Goal: Transaction & Acquisition: Purchase product/service

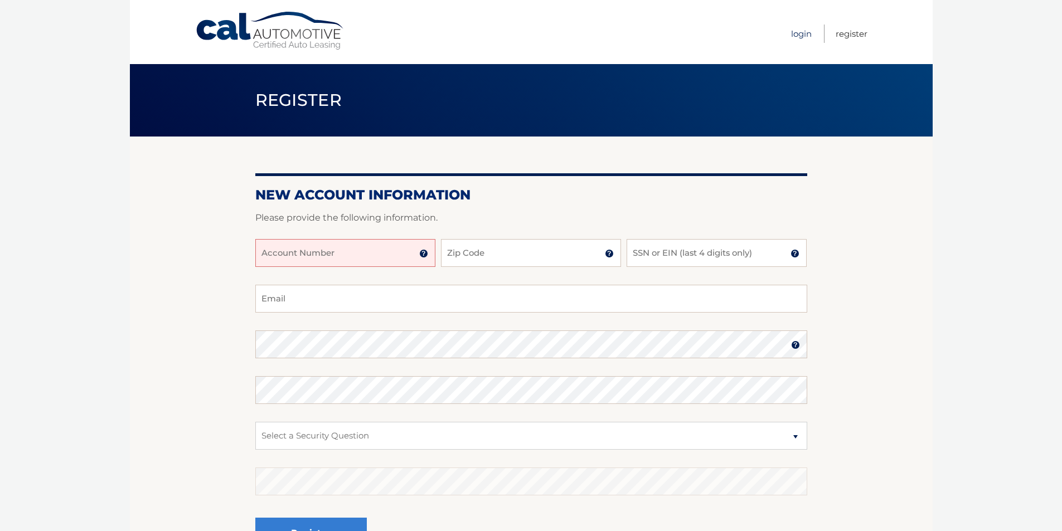
click at [801, 36] on link "Login" at bounding box center [801, 34] width 21 height 18
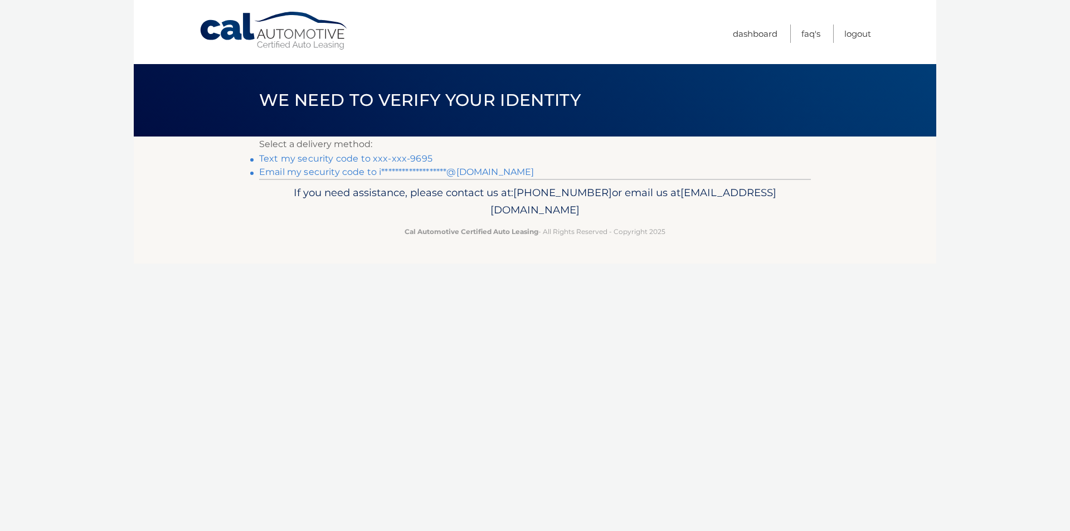
click at [342, 158] on link "Text my security code to xxx-xxx-9695" at bounding box center [345, 158] width 173 height 11
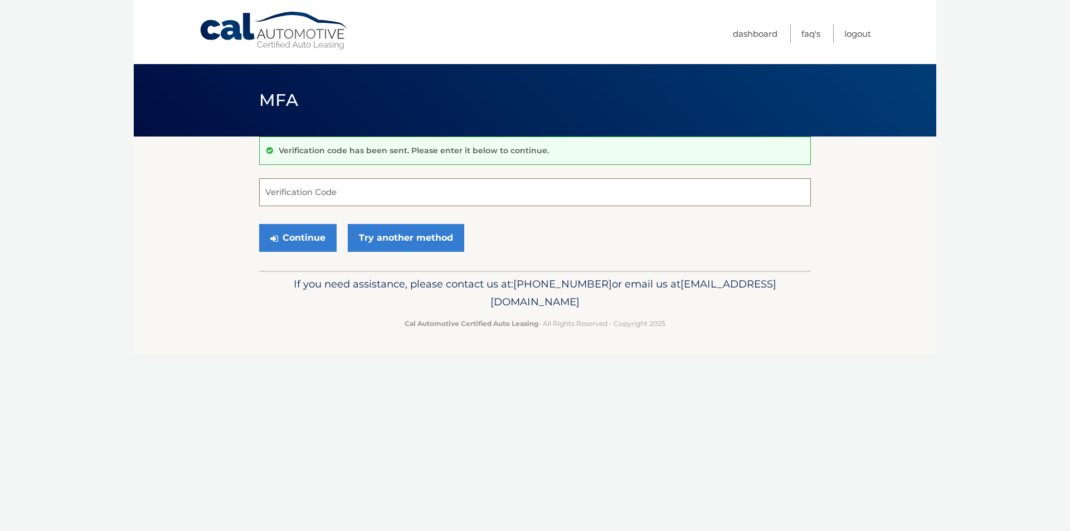
click at [322, 192] on input "Verification Code" at bounding box center [535, 192] width 552 height 28
click at [338, 189] on input "Verification Code" at bounding box center [535, 192] width 552 height 28
type input "075816"
click at [259, 224] on button "Continue" at bounding box center [297, 238] width 77 height 28
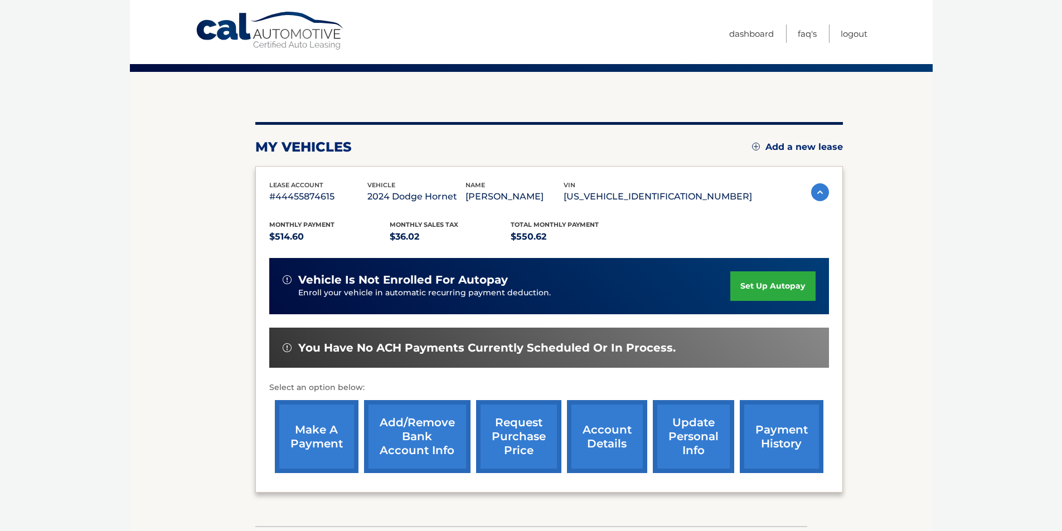
scroll to position [144, 0]
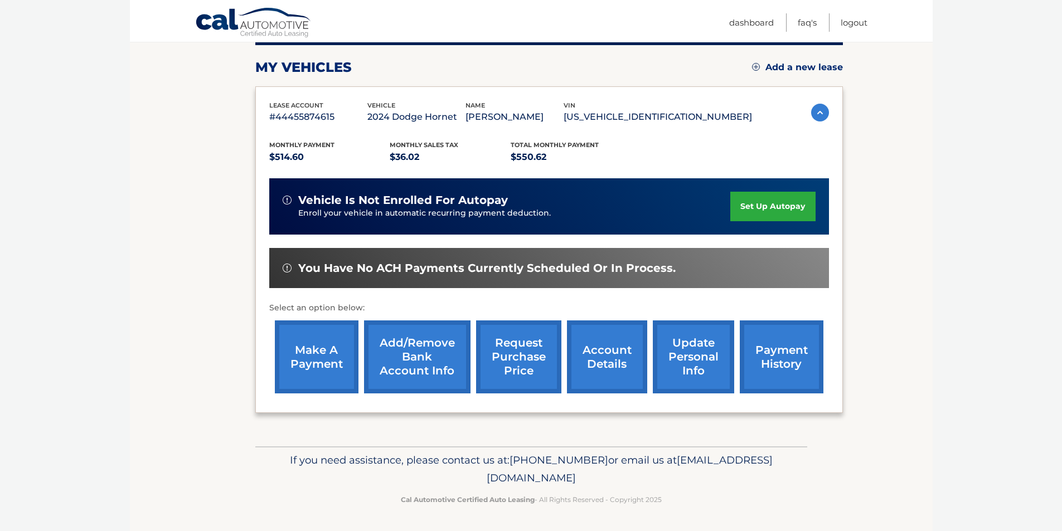
click at [309, 345] on link "make a payment" at bounding box center [317, 356] width 84 height 73
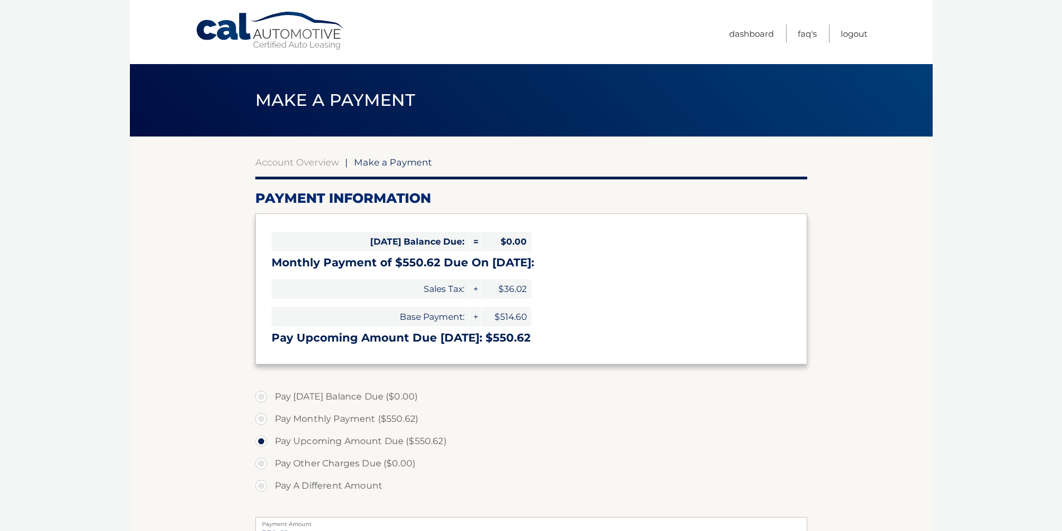
select select "MjVlYTY1NWEtM2I5Yi00OGQwLTg5MDctMWZiOTZmZmNjMTE5"
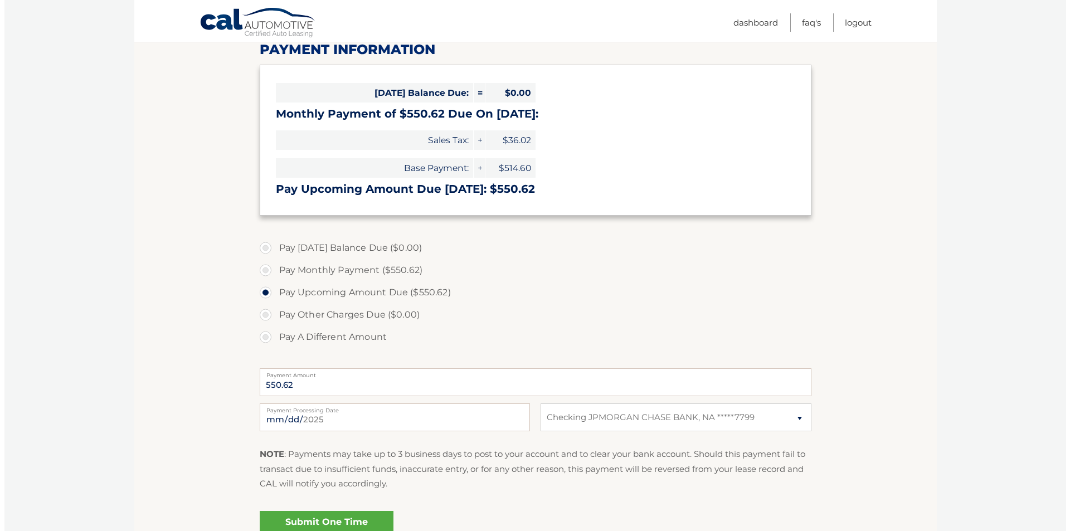
scroll to position [223, 0]
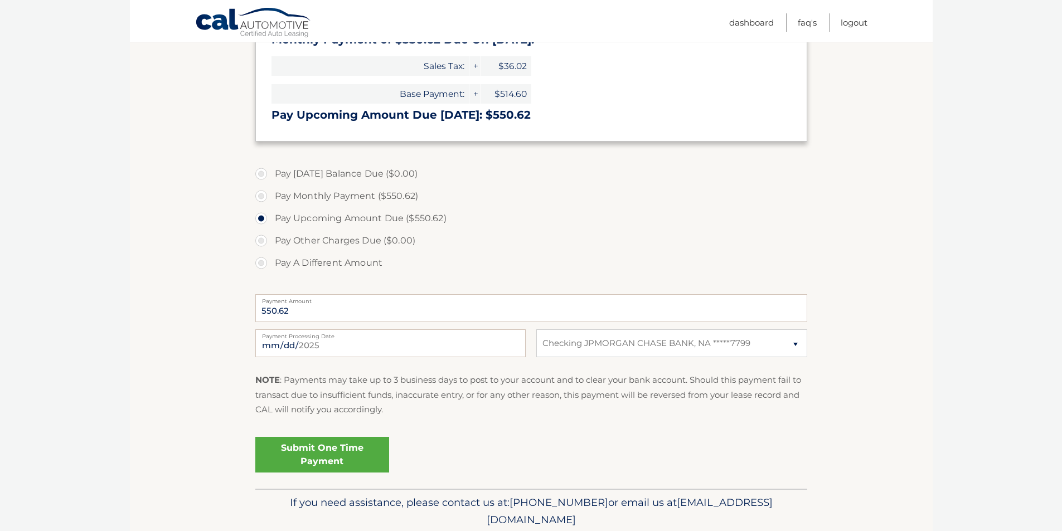
click at [337, 448] on link "Submit One Time Payment" at bounding box center [322, 455] width 134 height 36
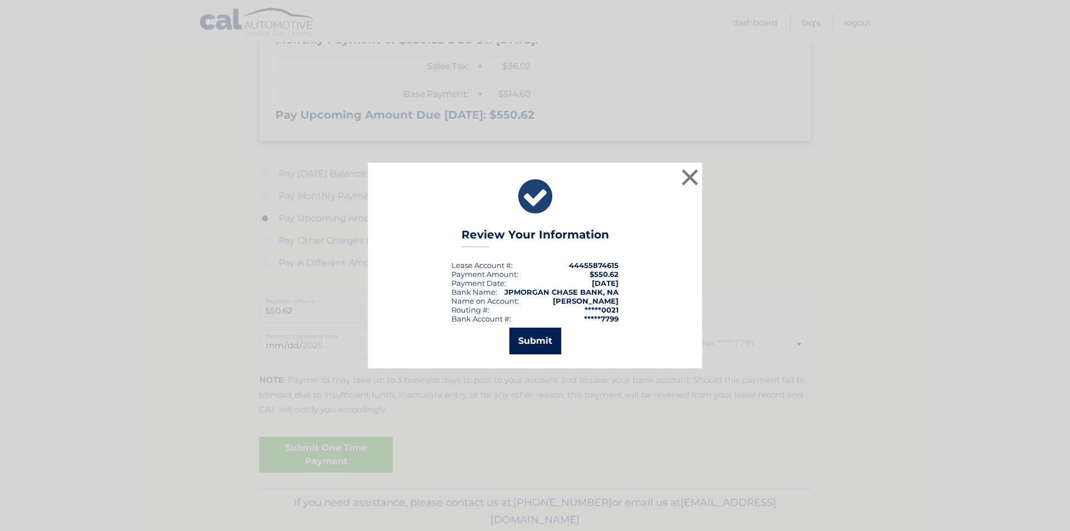
click at [527, 339] on button "Submit" at bounding box center [535, 341] width 52 height 27
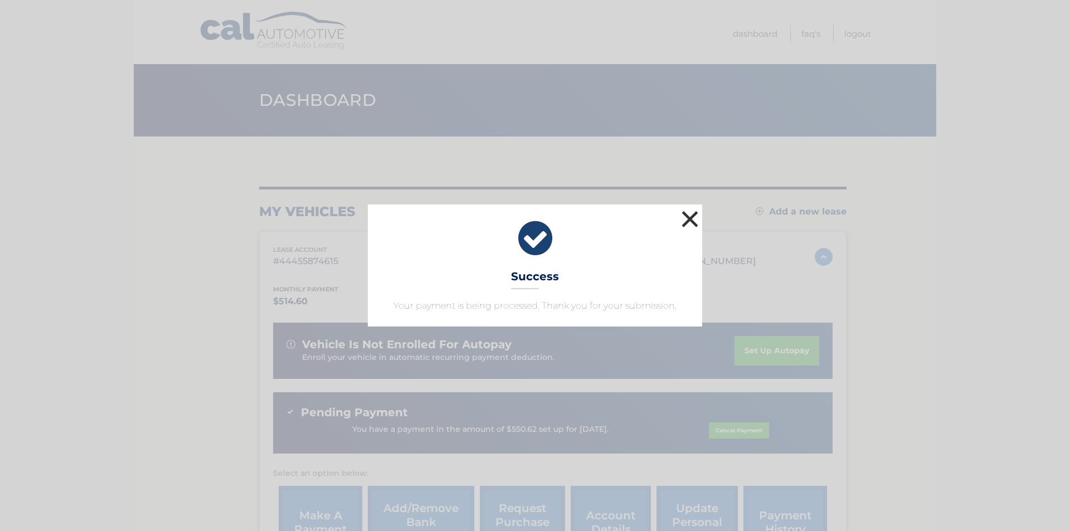
click at [689, 220] on button "×" at bounding box center [690, 219] width 22 height 22
